Goal: Task Accomplishment & Management: Manage account settings

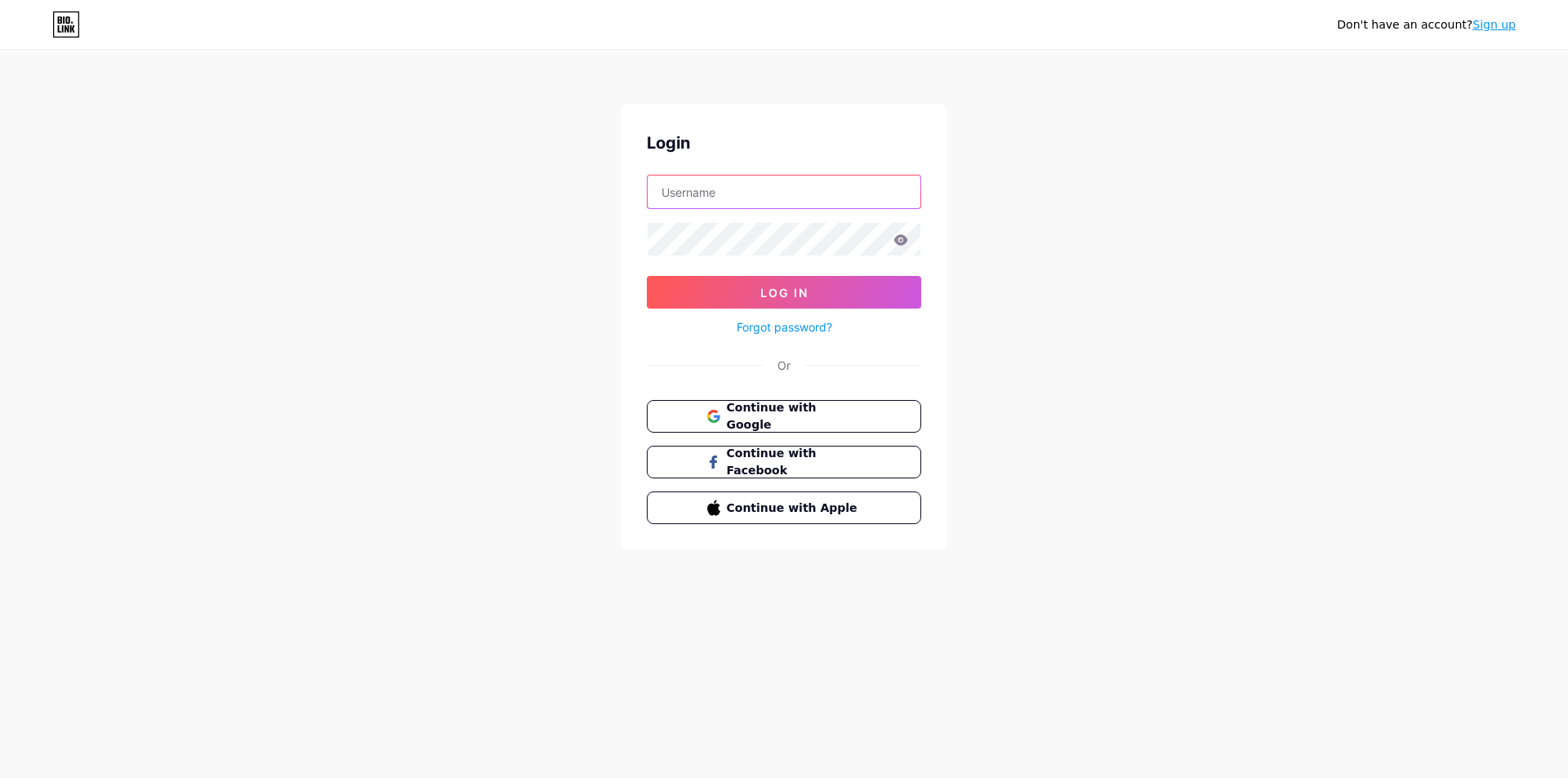
type input "[EMAIL_ADDRESS][DOMAIN_NAME]"
click at [700, 291] on button "Log In" at bounding box center [783, 292] width 275 height 32
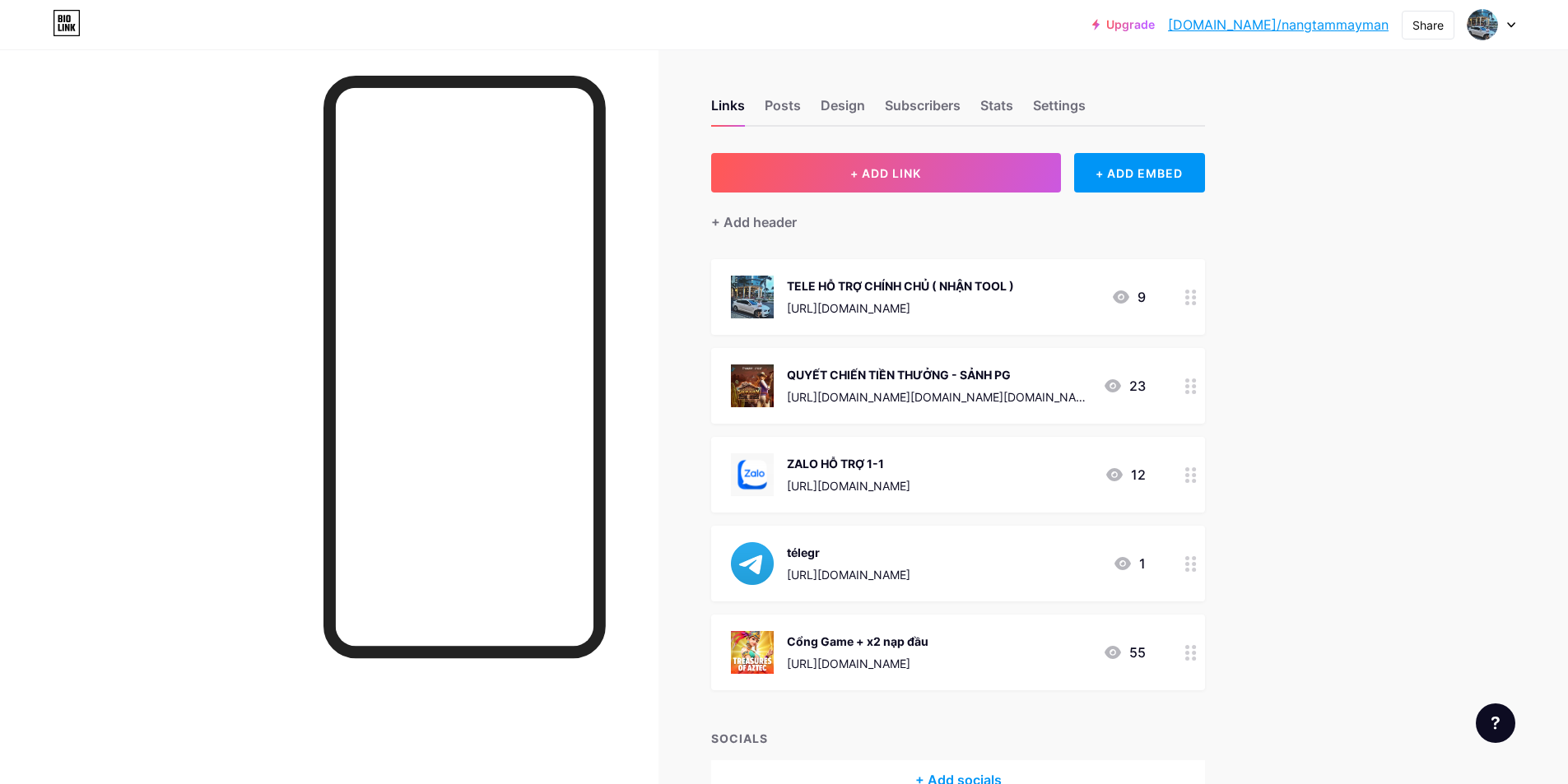
click at [1187, 389] on div at bounding box center [1190, 385] width 28 height 76
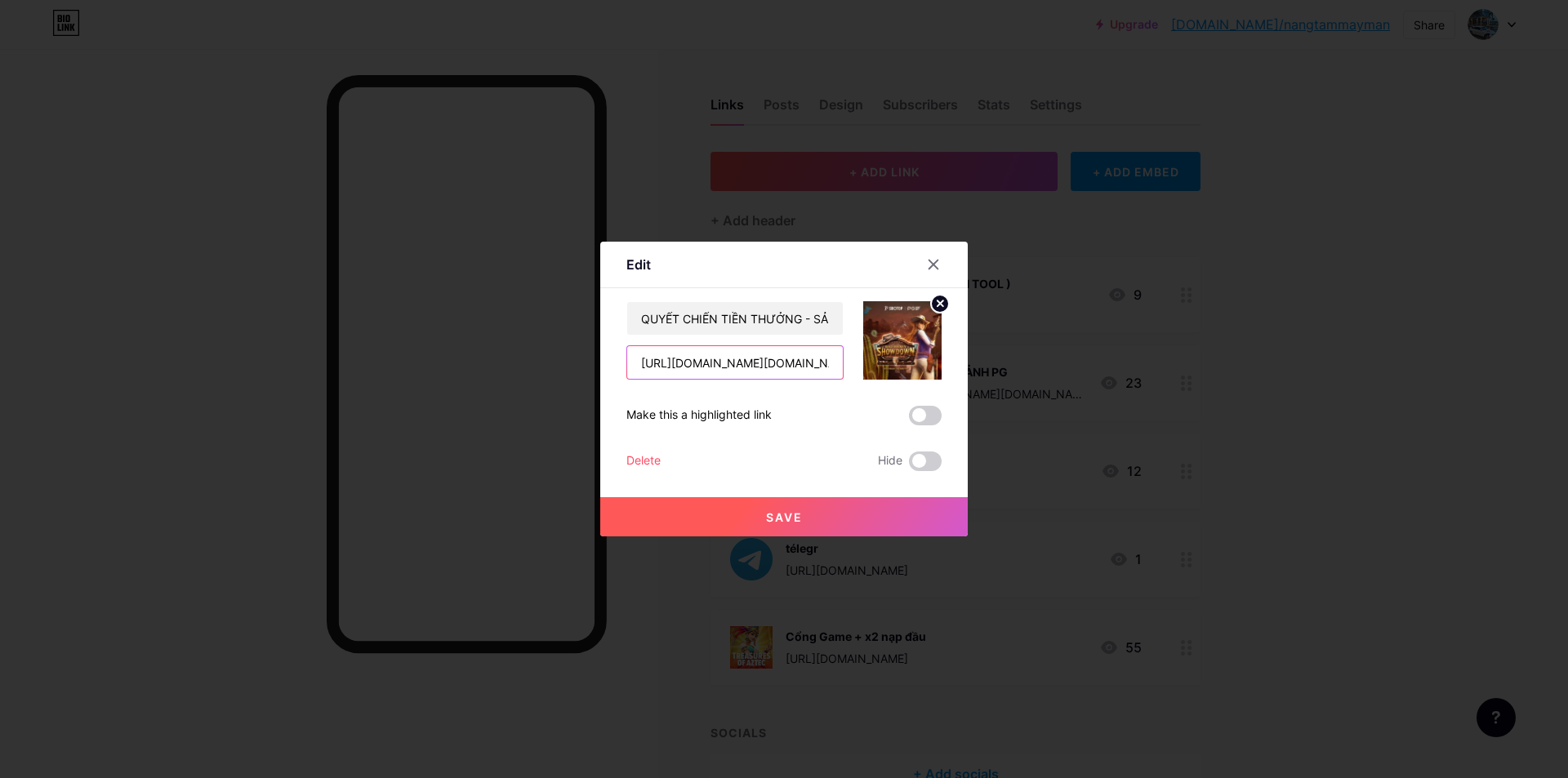
click at [743, 359] on input "[URL][DOMAIN_NAME][DOMAIN_NAME][DOMAIN_NAME]" at bounding box center [735, 362] width 216 height 32
paste input "[URL][DOMAIN_NAME]"
type input "[URL][DOMAIN_NAME][DOMAIN_NAME][DOMAIN_NAME][DOMAIN_NAME]"
click at [828, 508] on button "Save" at bounding box center [783, 516] width 368 height 39
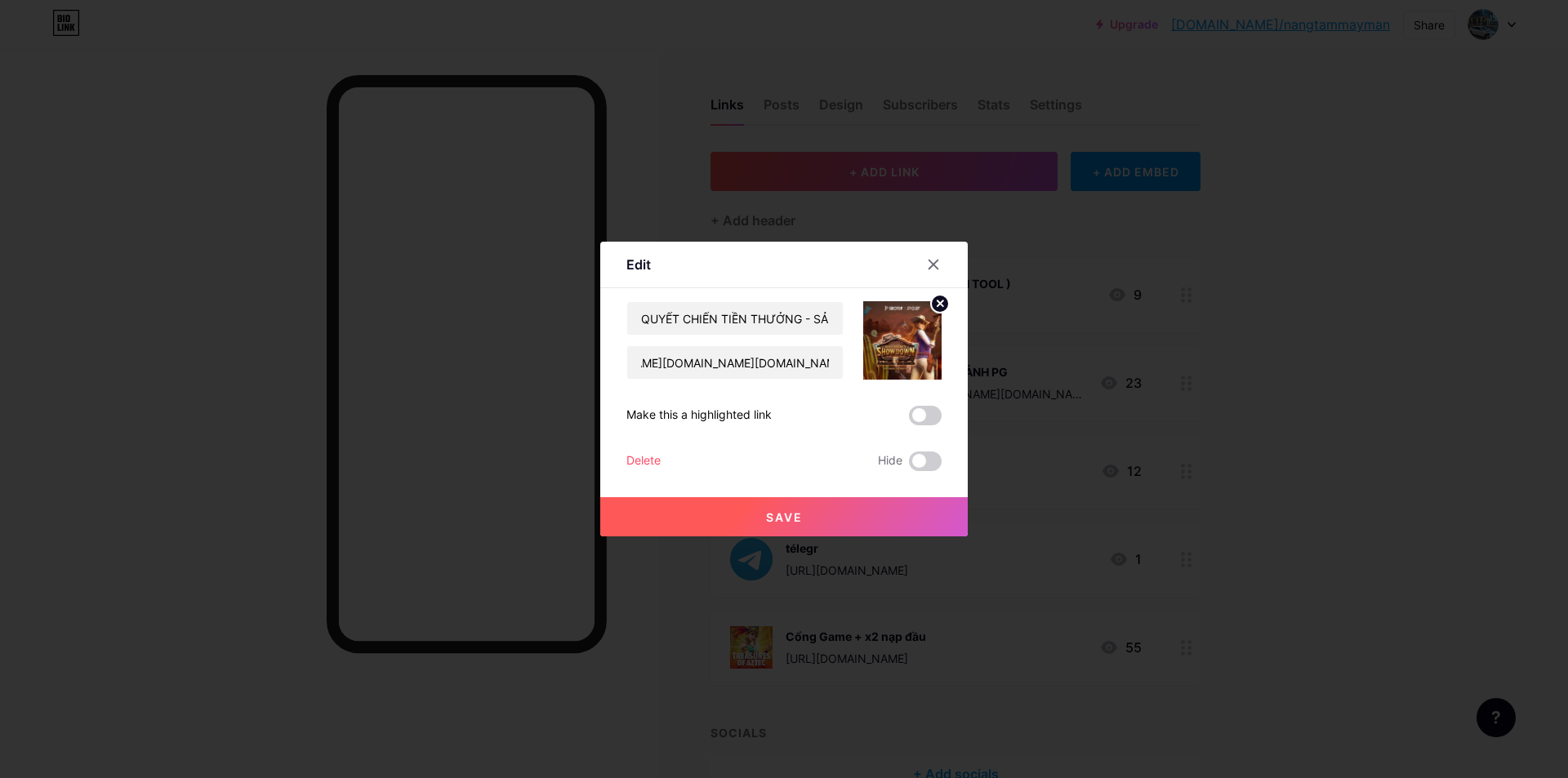
scroll to position [0, 0]
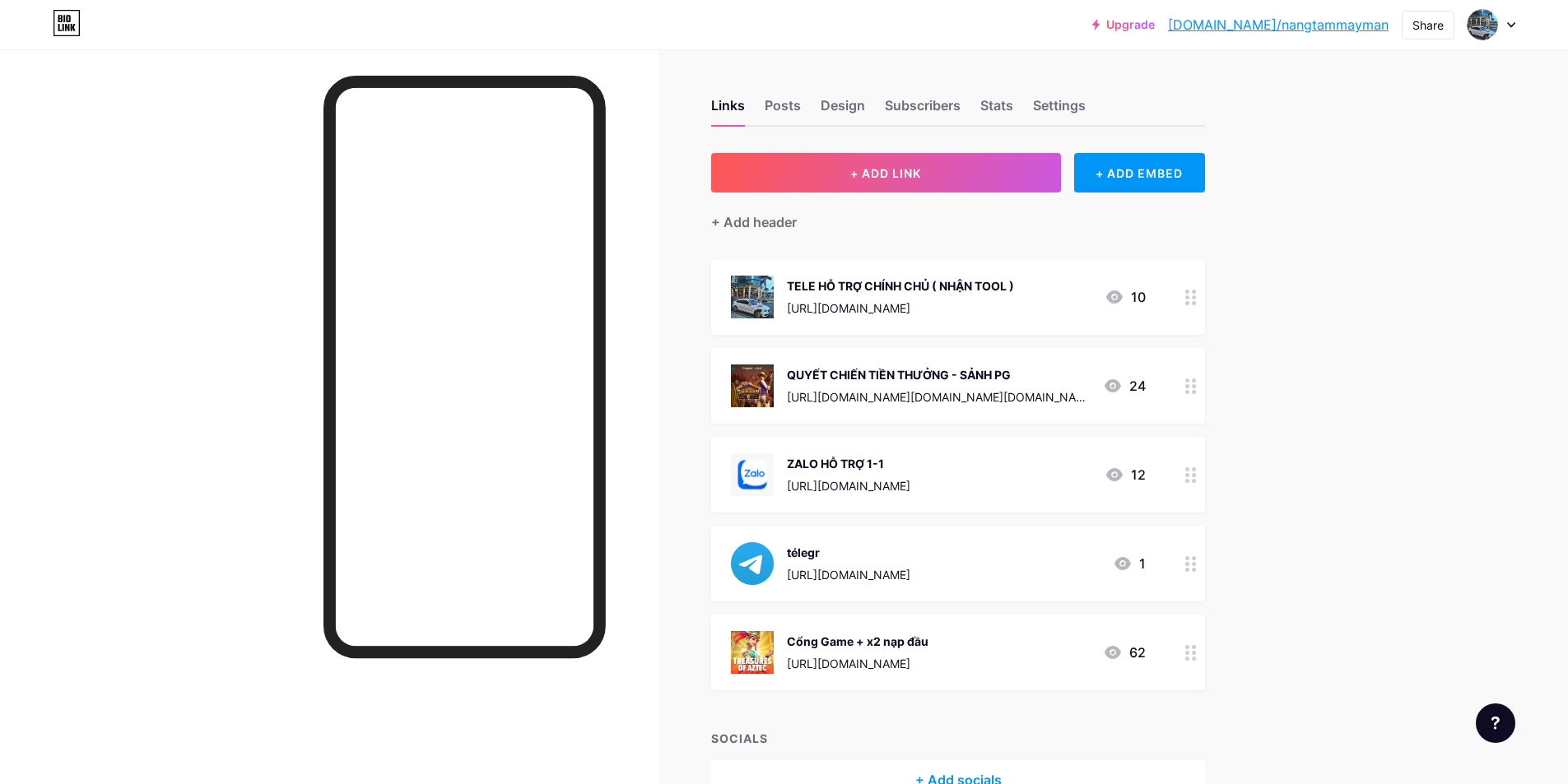
click at [1188, 389] on div at bounding box center [1190, 385] width 28 height 76
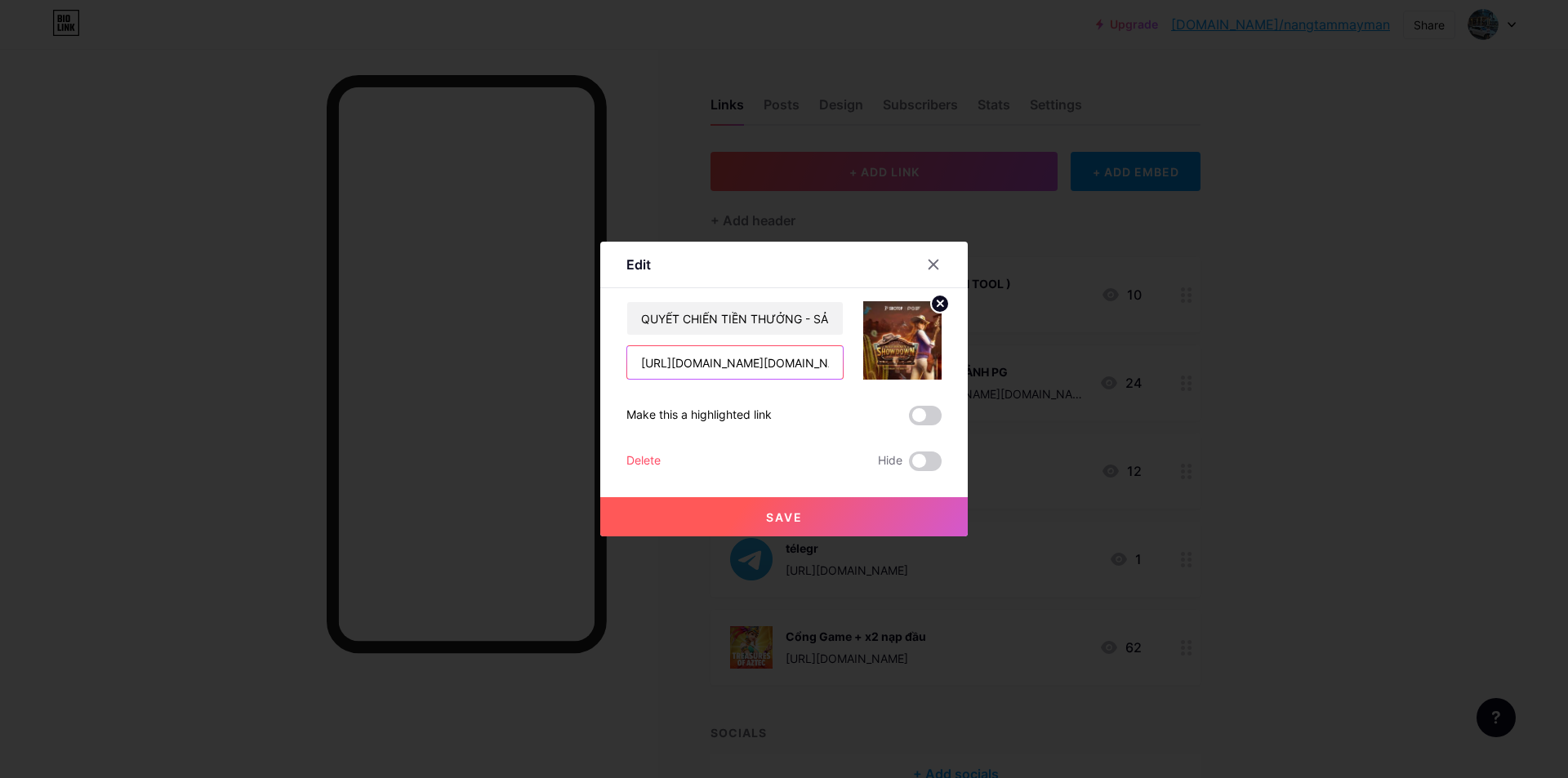
click at [719, 362] on input "[URL][DOMAIN_NAME][DOMAIN_NAME][DOMAIN_NAME][DOMAIN_NAME]" at bounding box center [735, 362] width 216 height 32
paste input "[DOMAIN_NAME][URL]"
type input "[URL][DOMAIN_NAME]"
click at [751, 523] on button "Save" at bounding box center [783, 516] width 368 height 39
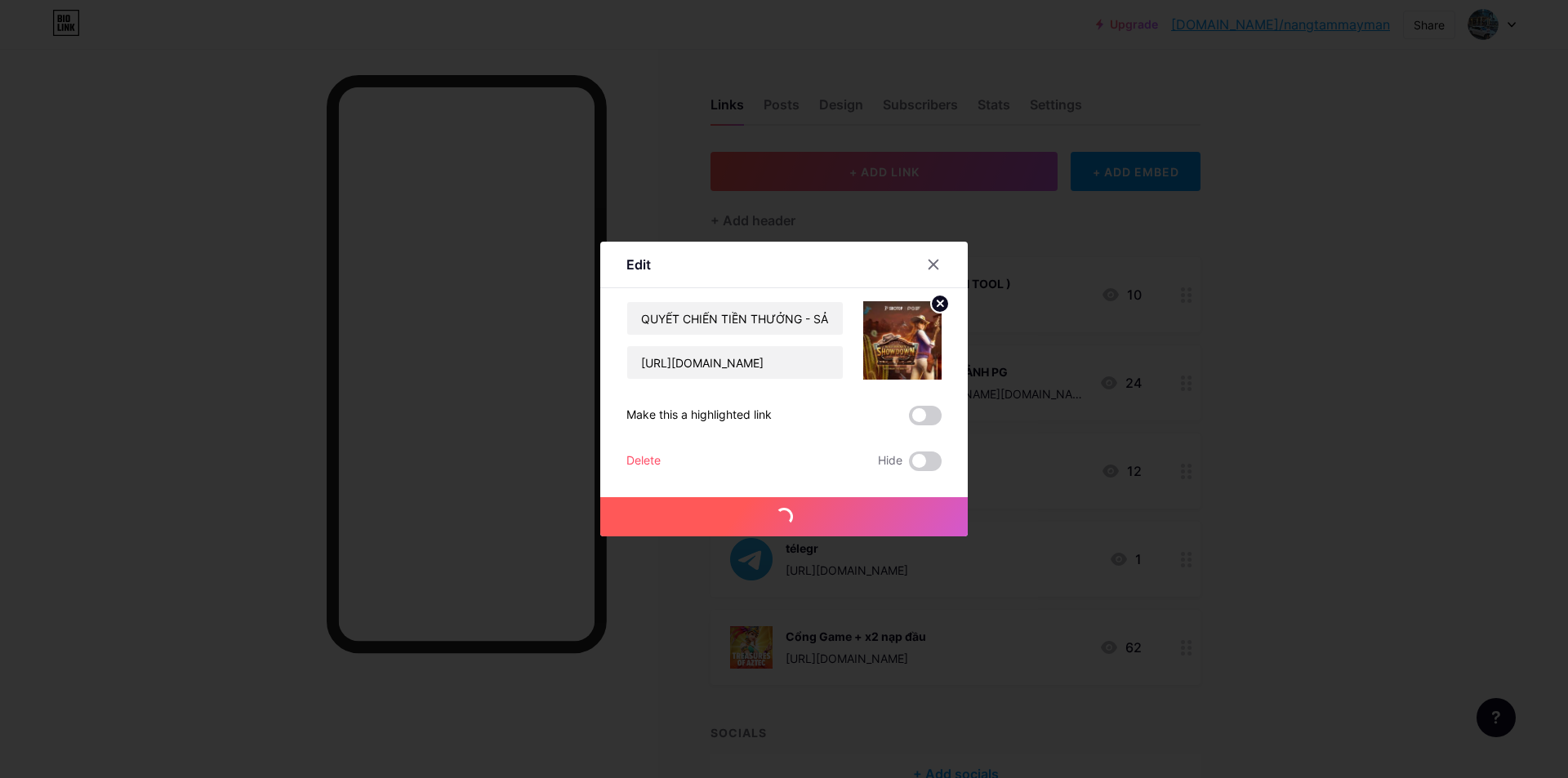
scroll to position [0, 0]
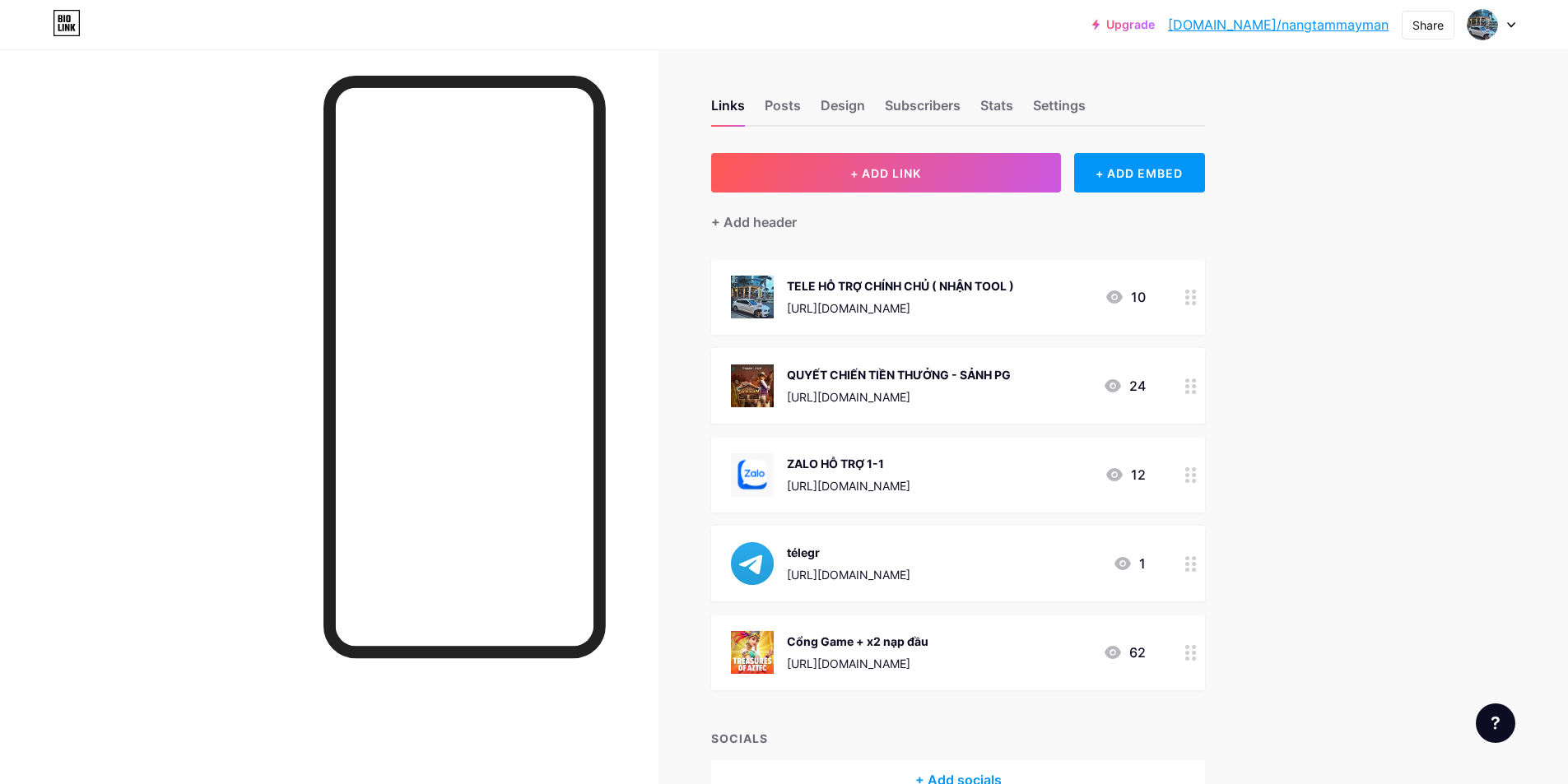
click at [1187, 656] on div at bounding box center [1190, 652] width 28 height 76
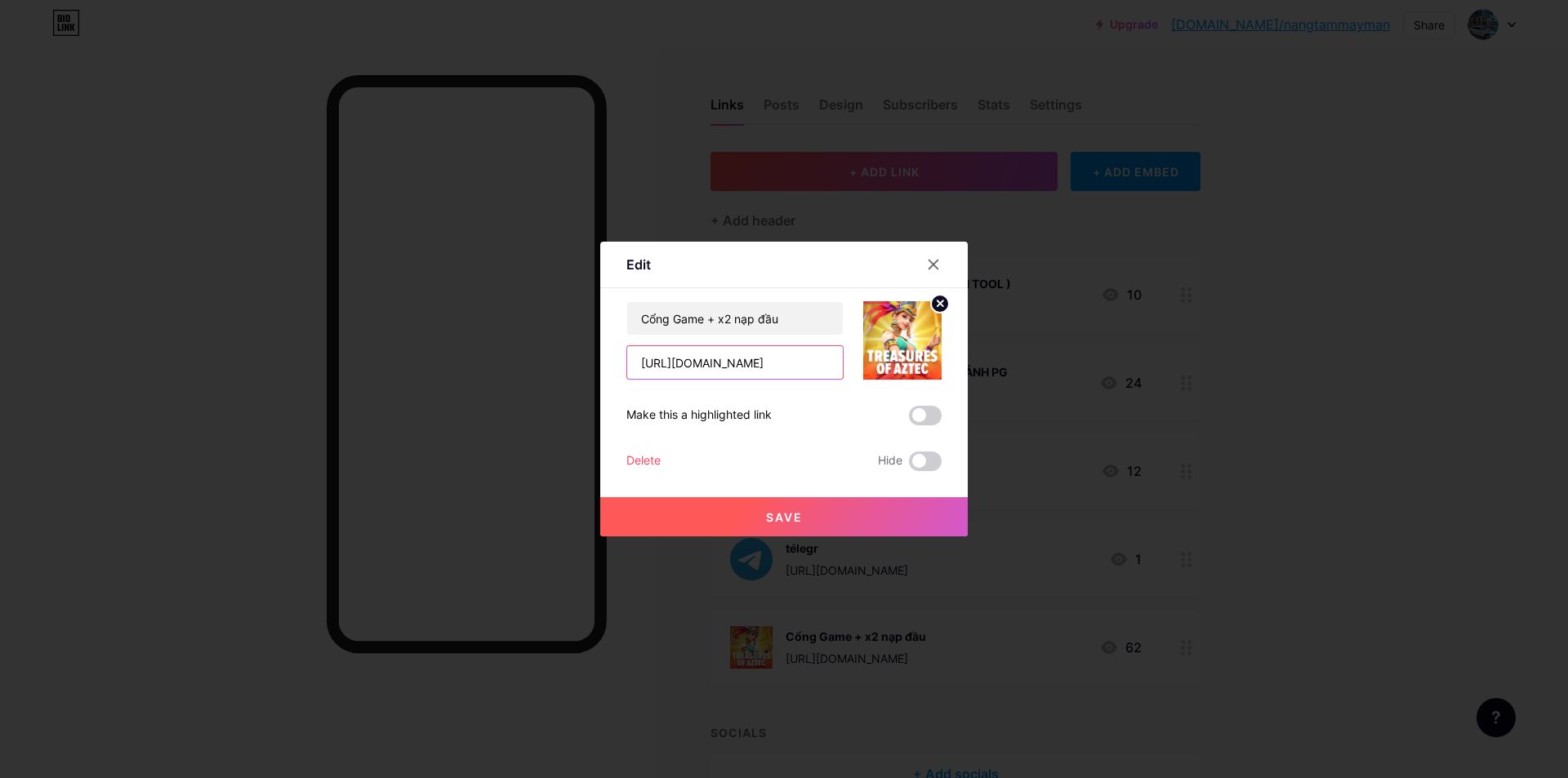
click at [763, 363] on input "[URL][DOMAIN_NAME]" at bounding box center [735, 362] width 216 height 32
paste input "[DOMAIN_NAME][URL]"
type input "[URL][DOMAIN_NAME]"
click at [777, 528] on button "Save" at bounding box center [783, 516] width 368 height 39
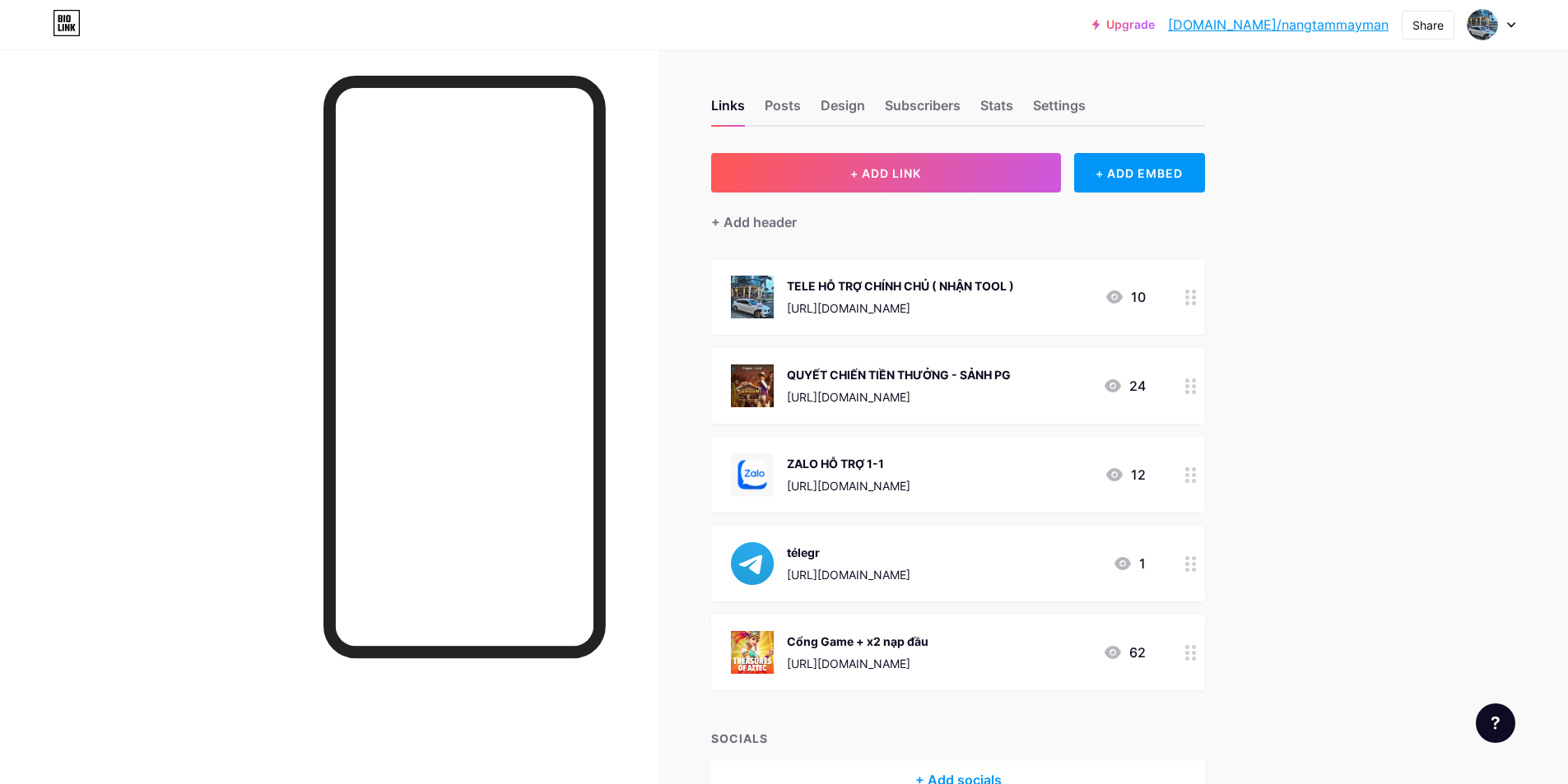
scroll to position [97, 0]
